Goal: Check status: Check status

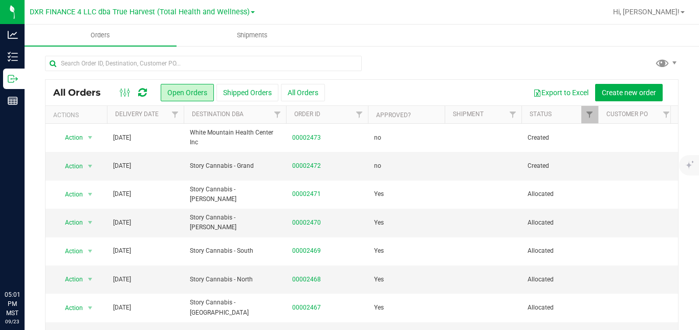
click at [243, 91] on button "Shipped Orders" at bounding box center [247, 92] width 62 height 17
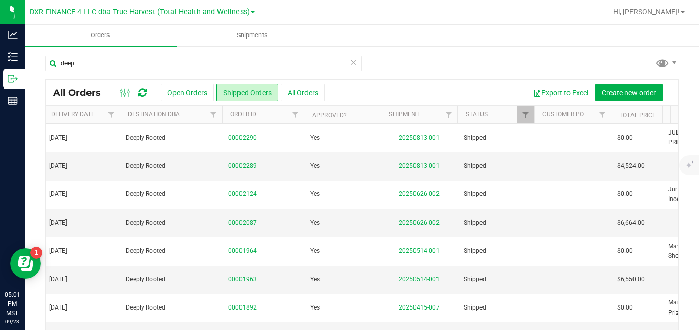
scroll to position [0, 71]
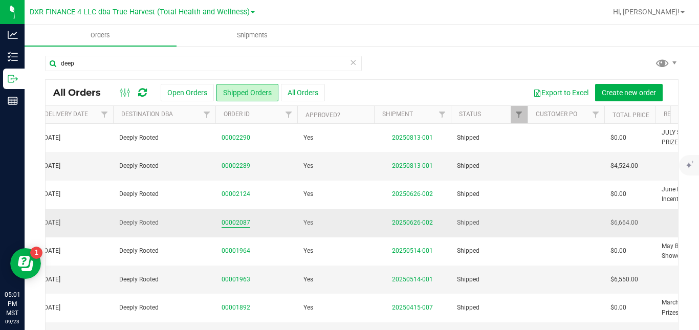
type input "deep"
click at [237, 223] on link "00002087" at bounding box center [236, 223] width 29 height 10
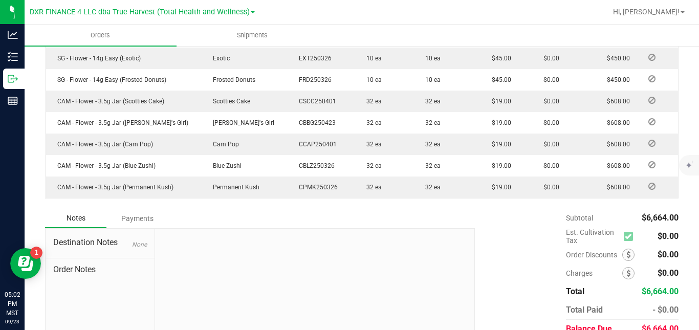
scroll to position [431, 0]
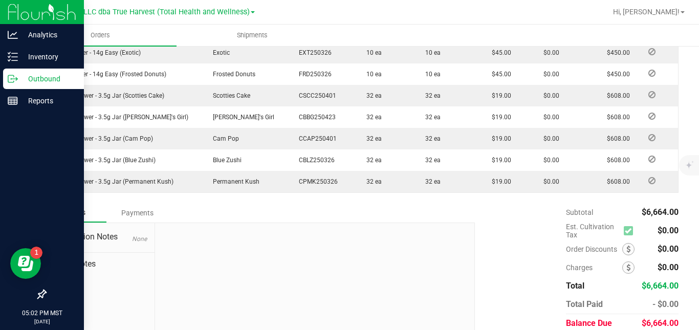
click at [28, 82] on p "Outbound" at bounding box center [48, 79] width 61 height 12
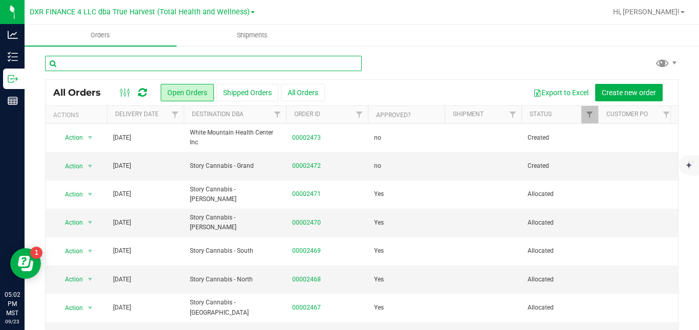
click at [305, 62] on input "text" at bounding box center [203, 63] width 317 height 15
click at [193, 62] on input "text" at bounding box center [203, 63] width 317 height 15
